Goal: Transaction & Acquisition: Obtain resource

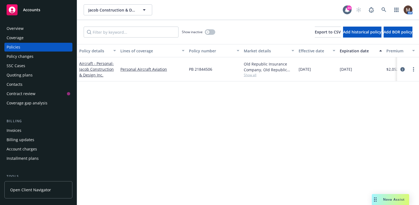
click at [17, 47] on div "Policies" at bounding box center [14, 47] width 14 height 9
click at [25, 47] on div "Policies" at bounding box center [39, 47] width 64 height 9
click at [14, 46] on div "Policies" at bounding box center [14, 47] width 14 height 9
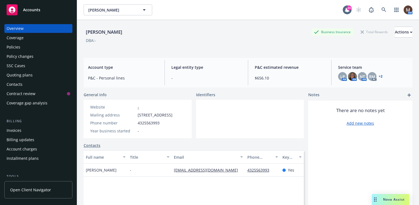
click at [12, 47] on div "Policies" at bounding box center [14, 47] width 14 height 9
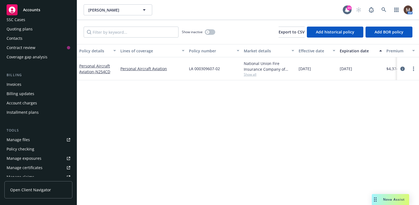
scroll to position [55, 0]
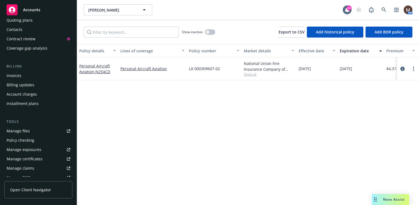
click at [22, 131] on div "Manage files" at bounding box center [18, 131] width 23 height 9
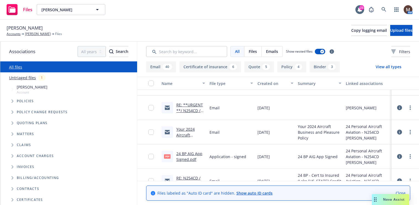
scroll to position [55, 0]
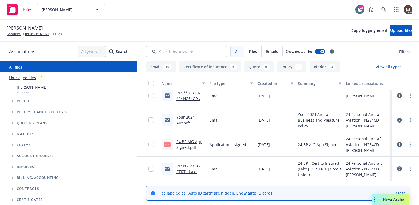
click at [190, 140] on link "24 BP AIG App Signed.pdf" at bounding box center [190, 144] width 26 height 11
click at [38, 32] on link "[PERSON_NAME]" at bounding box center [38, 34] width 26 height 5
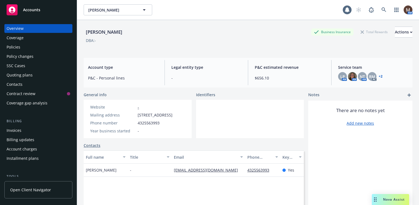
click at [19, 46] on div "Policies" at bounding box center [14, 47] width 14 height 9
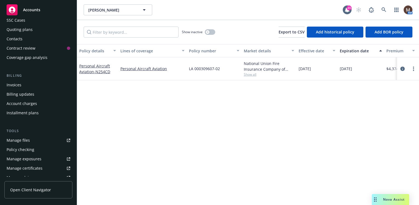
scroll to position [55, 0]
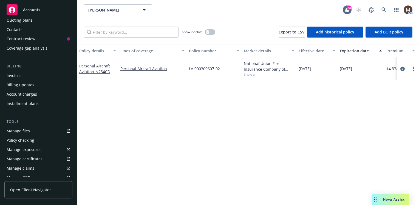
click at [26, 131] on div "Manage files" at bounding box center [18, 131] width 23 height 9
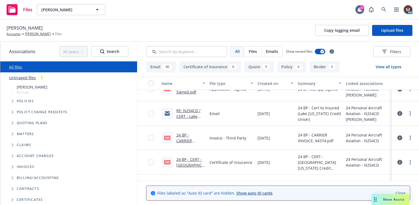
scroll to position [82, 0]
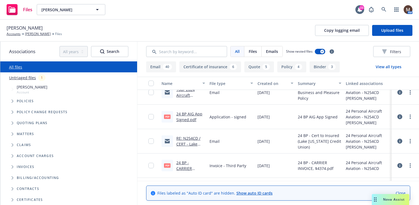
click at [191, 113] on link "24 BP AIG App Signed.pdf" at bounding box center [190, 116] width 26 height 11
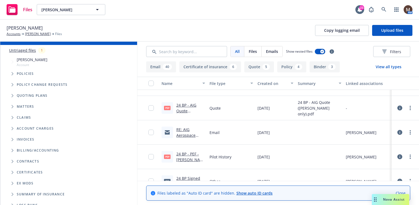
scroll to position [384, 0]
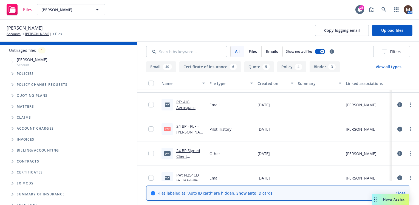
click at [193, 124] on link "24 BP - PEF - [PERSON_NAME].pdf" at bounding box center [190, 132] width 27 height 17
drag, startPoint x: 35, startPoint y: 32, endPoint x: 69, endPoint y: 70, distance: 51.1
click at [35, 32] on link "[PERSON_NAME]" at bounding box center [38, 34] width 26 height 5
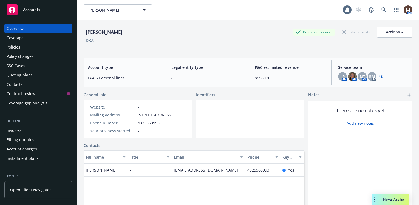
click at [13, 46] on div "Policies" at bounding box center [14, 47] width 14 height 9
